Goal: Ask a question

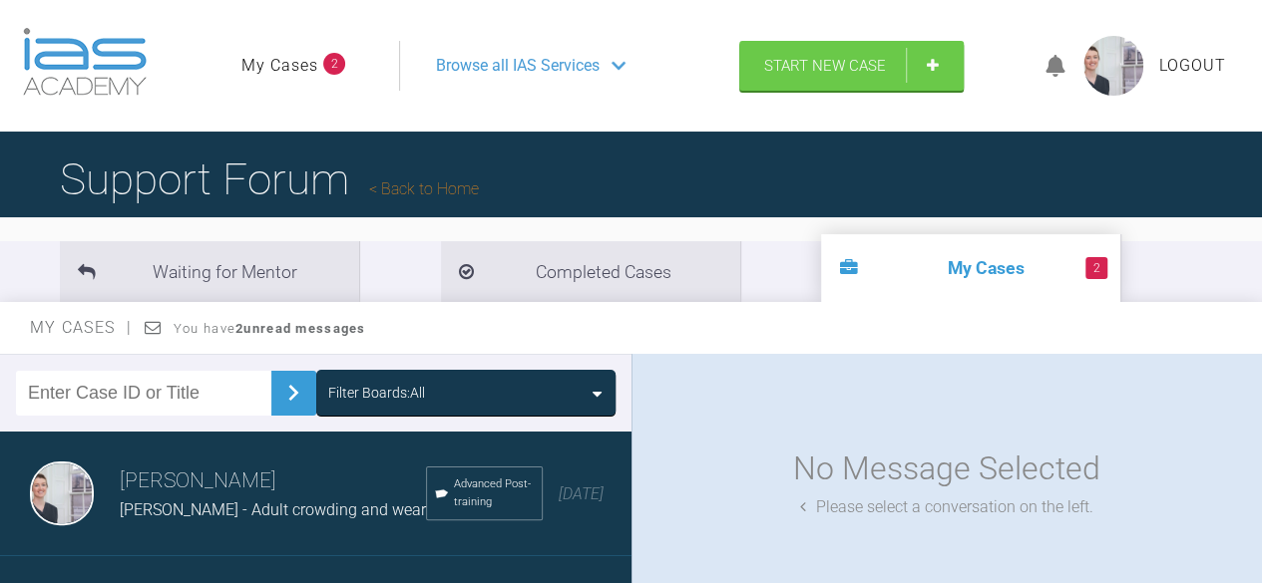
click at [280, 66] on link "My Cases" at bounding box center [279, 66] width 77 height 26
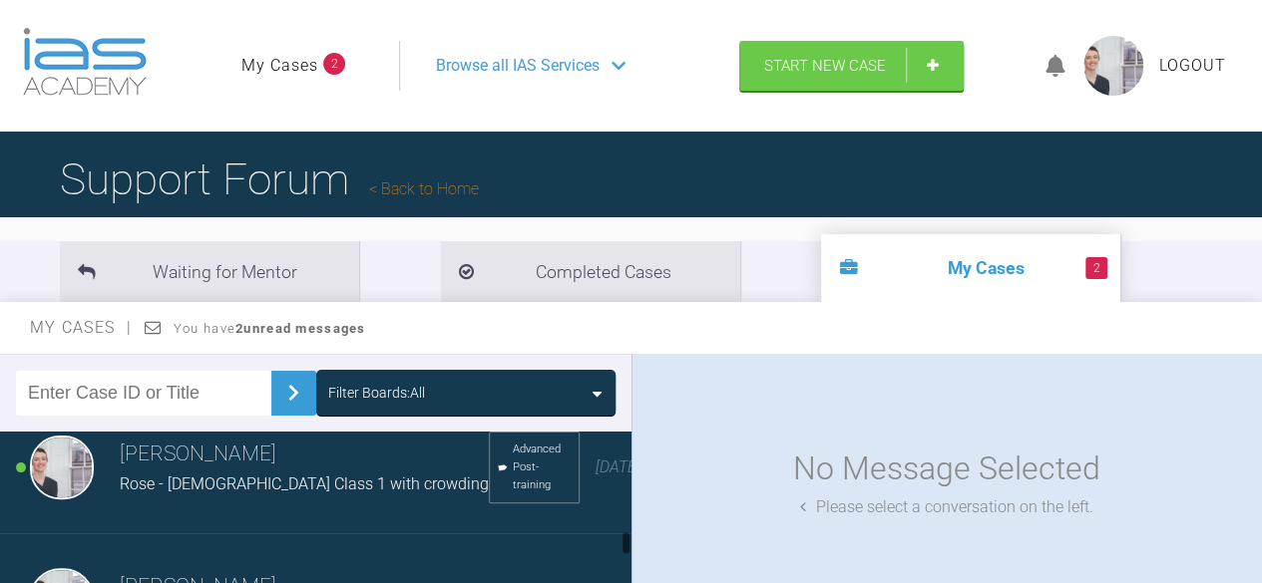
scroll to position [1850, 0]
click at [445, 194] on link "Back to Home" at bounding box center [424, 189] width 110 height 19
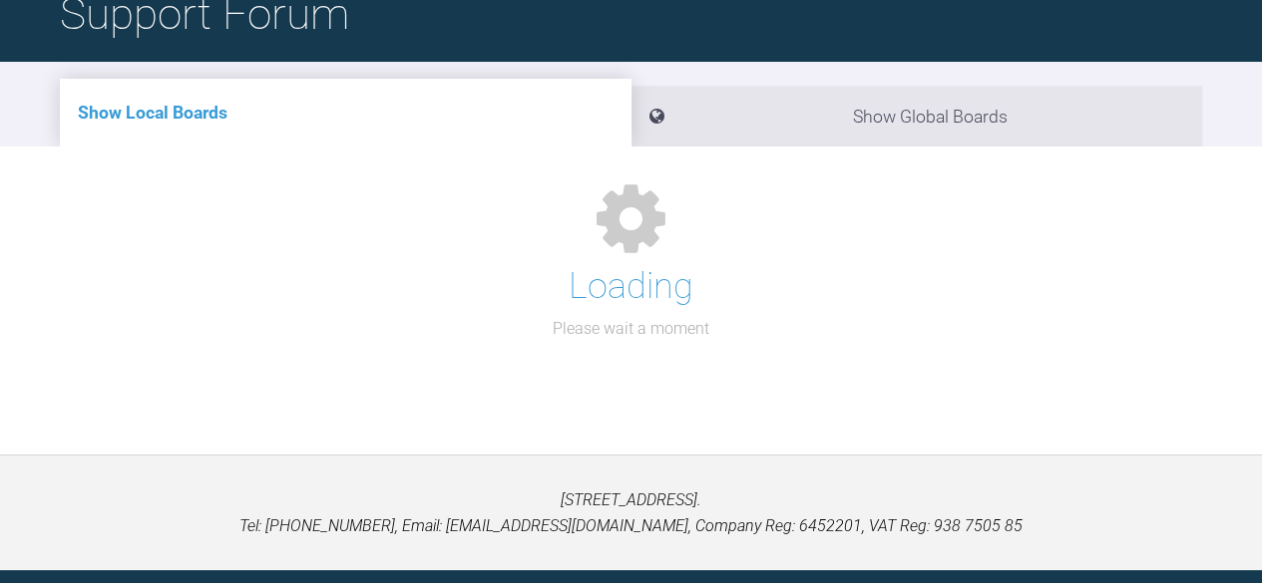
scroll to position [219, 0]
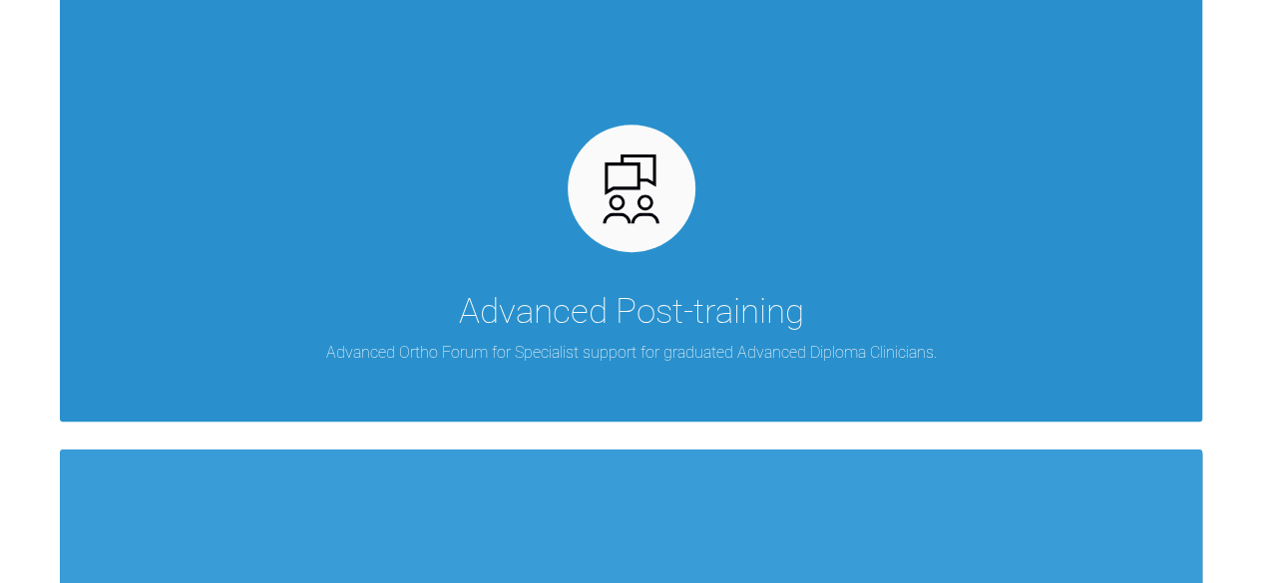
click at [770, 211] on div "Advanced Post-training Advanced Ortho Forum for Specialist support for graduate…" at bounding box center [631, 191] width 1142 height 462
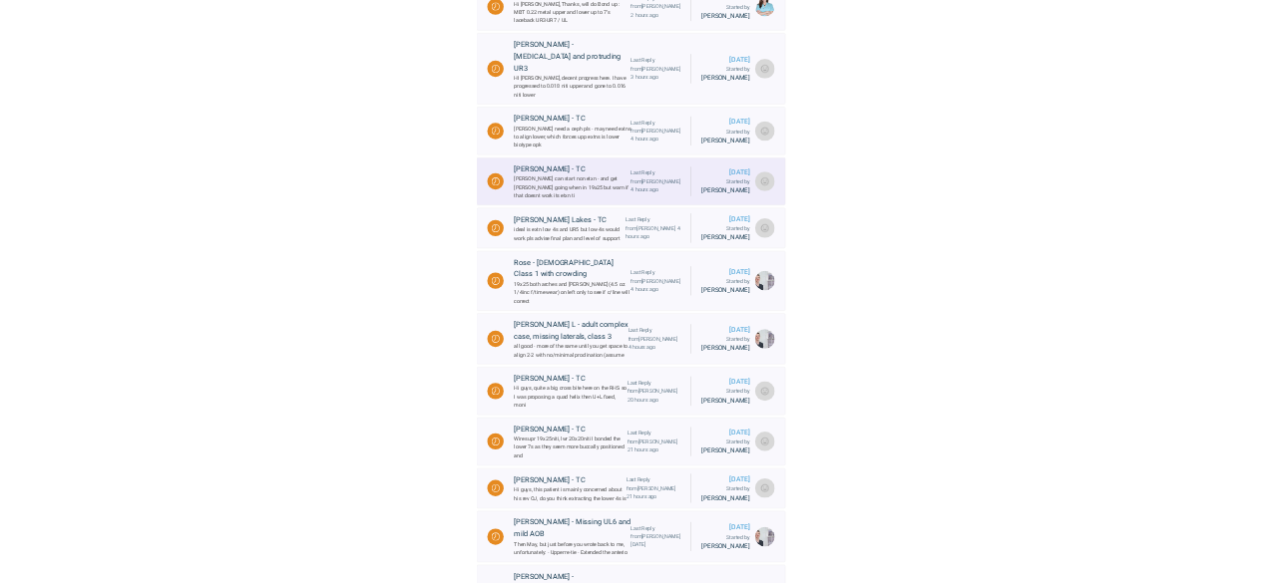
scroll to position [572, 0]
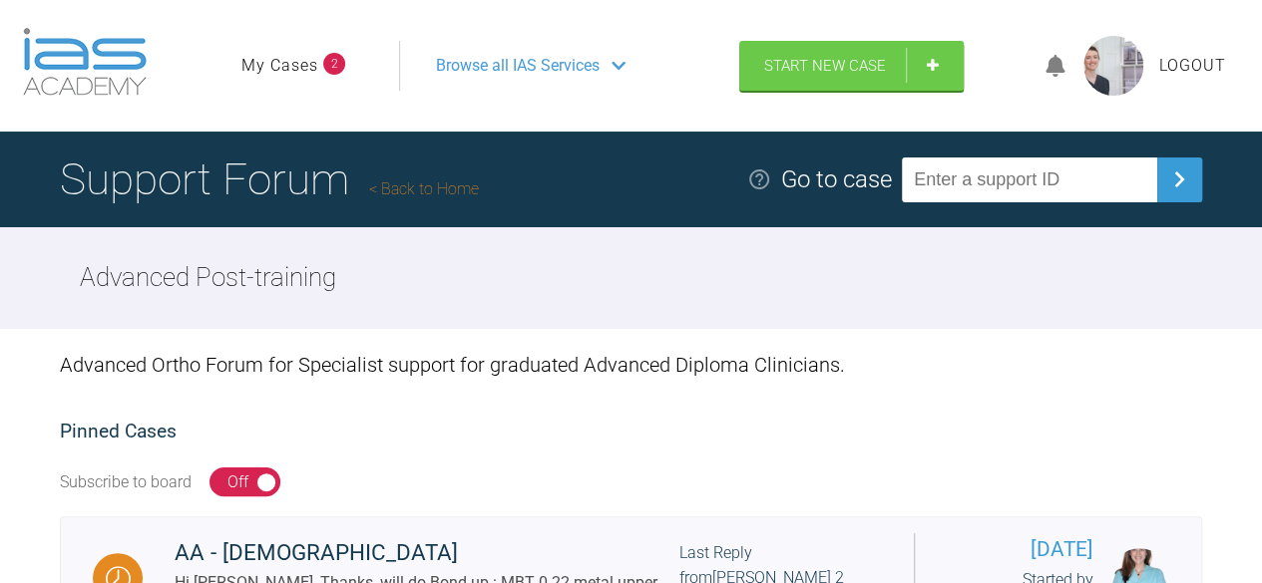
click at [307, 61] on link "My Cases" at bounding box center [279, 66] width 77 height 26
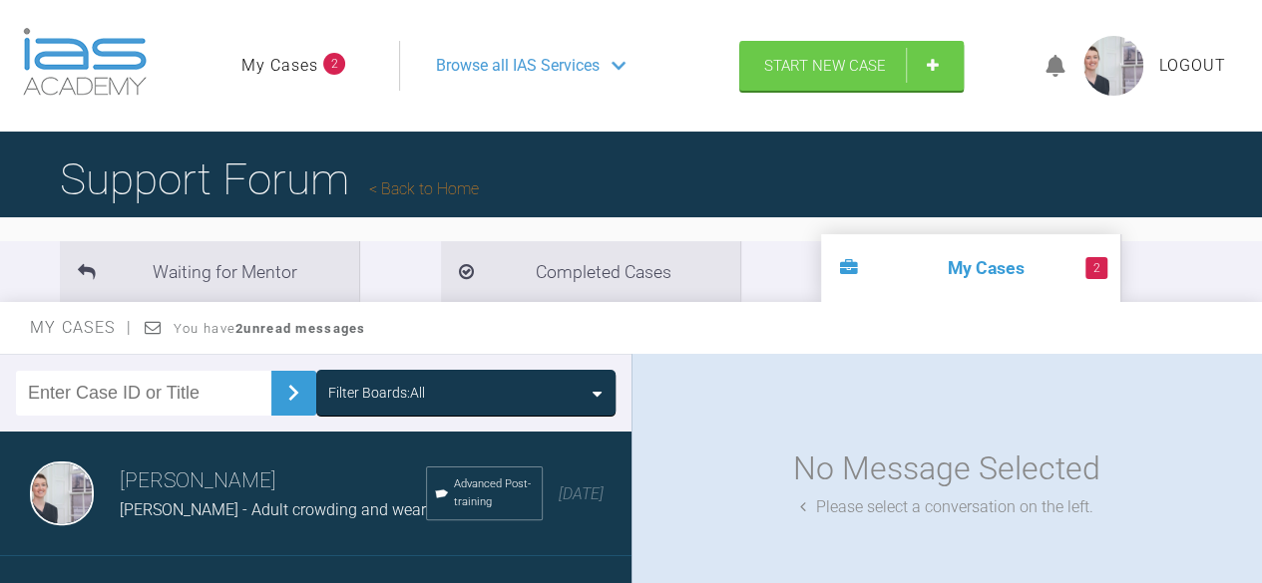
click at [171, 380] on input "text" at bounding box center [143, 393] width 255 height 45
type input "[PERSON_NAME]"
click at [284, 390] on img at bounding box center [293, 393] width 32 height 32
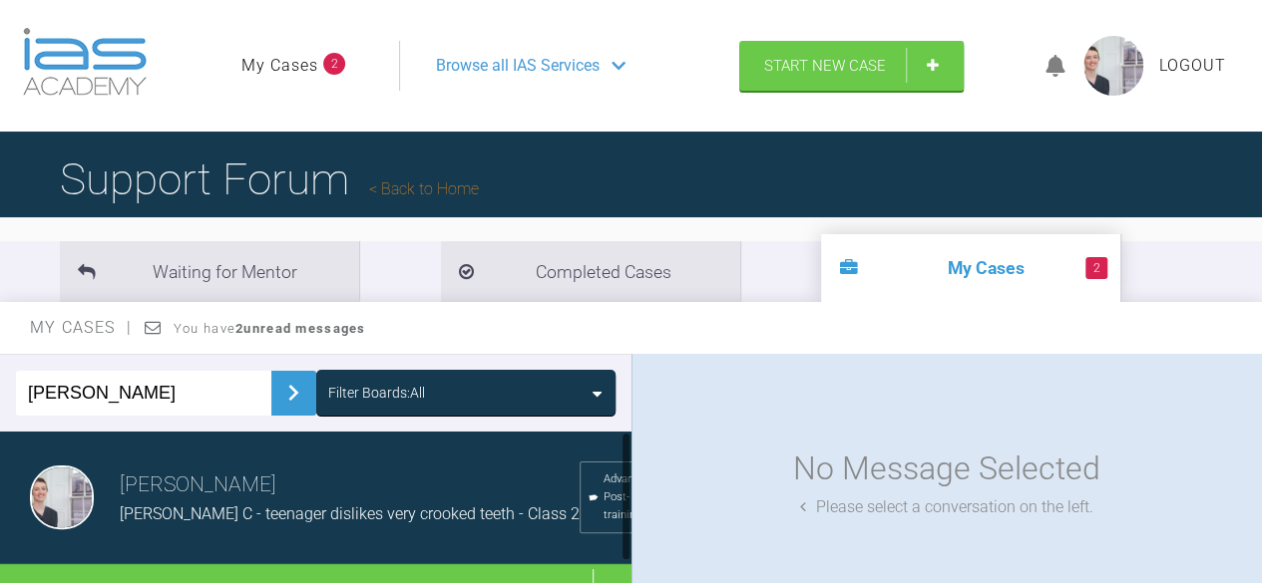
scroll to position [38, 0]
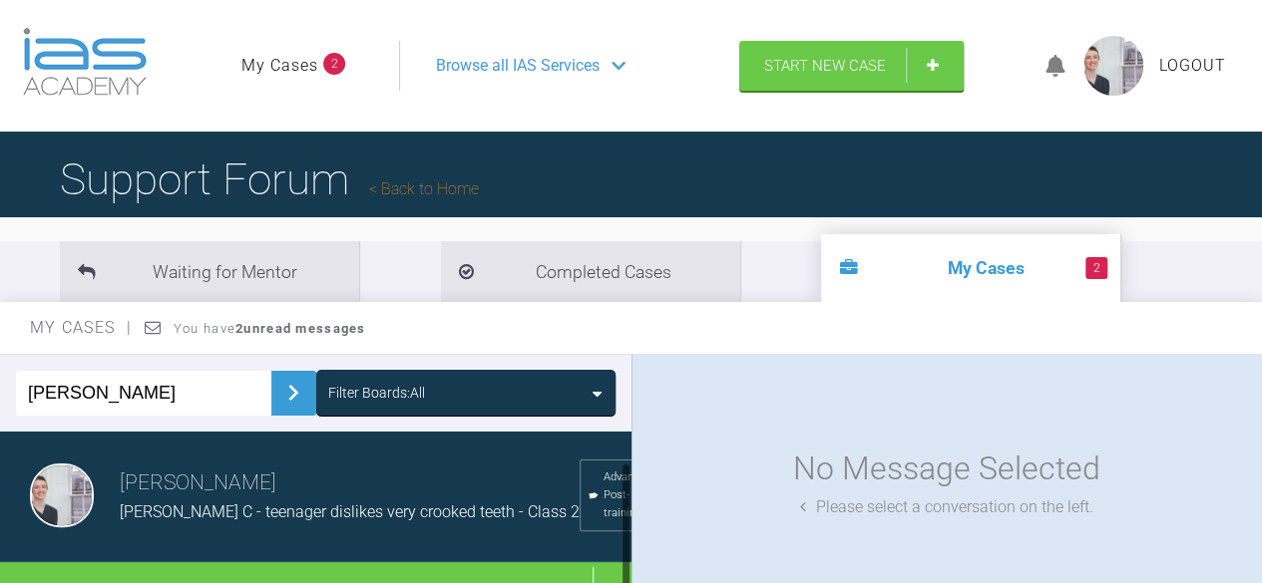
click at [284, 504] on div "[PERSON_NAME] [PERSON_NAME] C - teenager dislikes very crooked teeth - Class 2 …" at bounding box center [323, 496] width 646 height 133
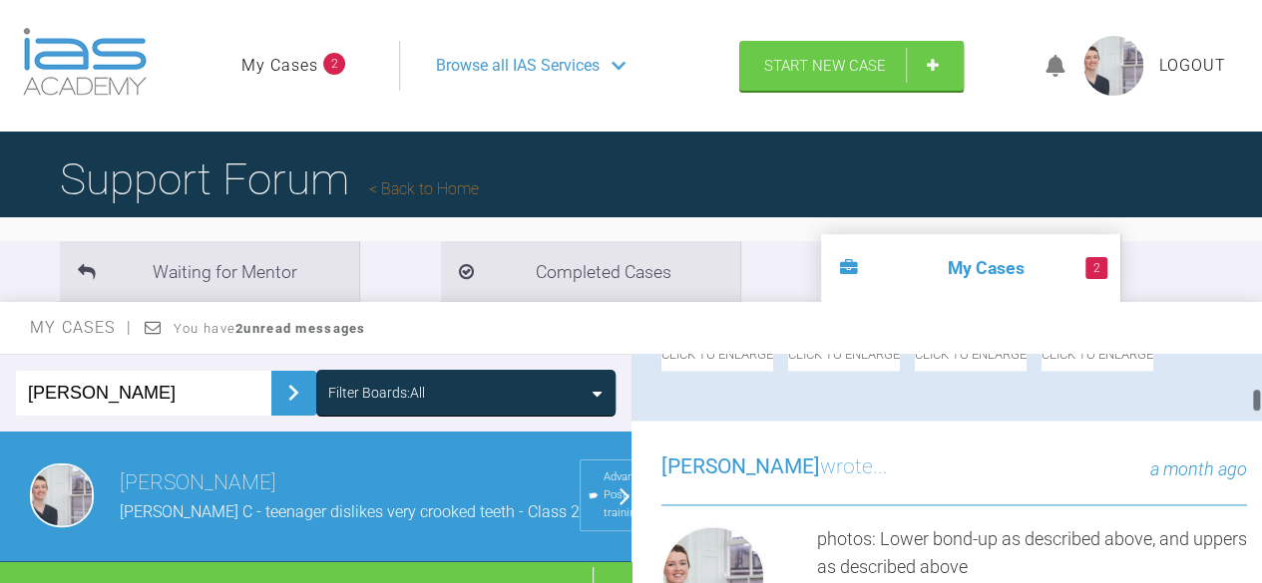
scroll to position [1567, 0]
